Goal: Navigation & Orientation: Find specific page/section

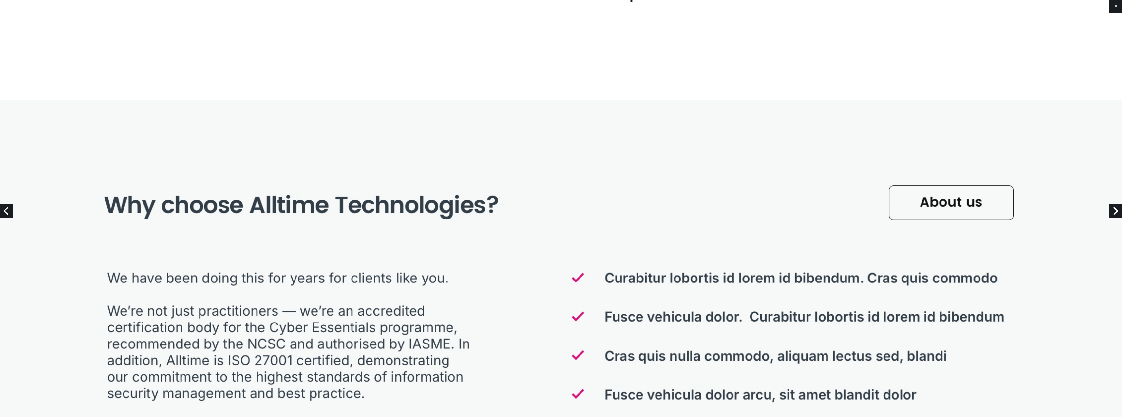
scroll to position [2327, 0]
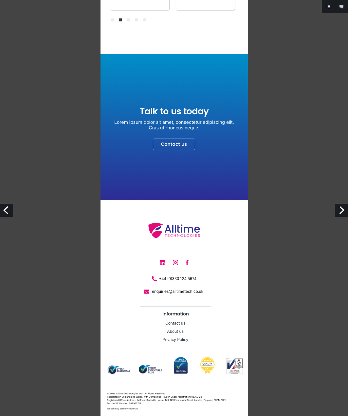
scroll to position [1873, 0]
